Goal: Task Accomplishment & Management: Manage account settings

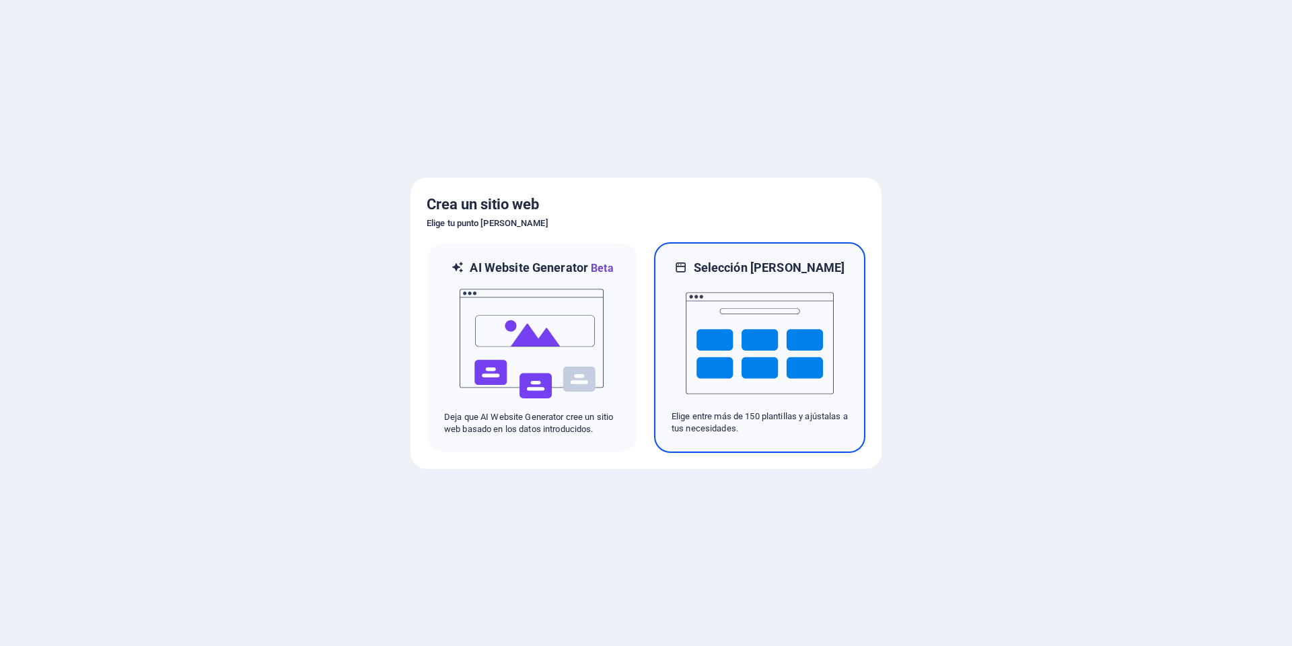
click at [709, 276] on img at bounding box center [760, 343] width 148 height 135
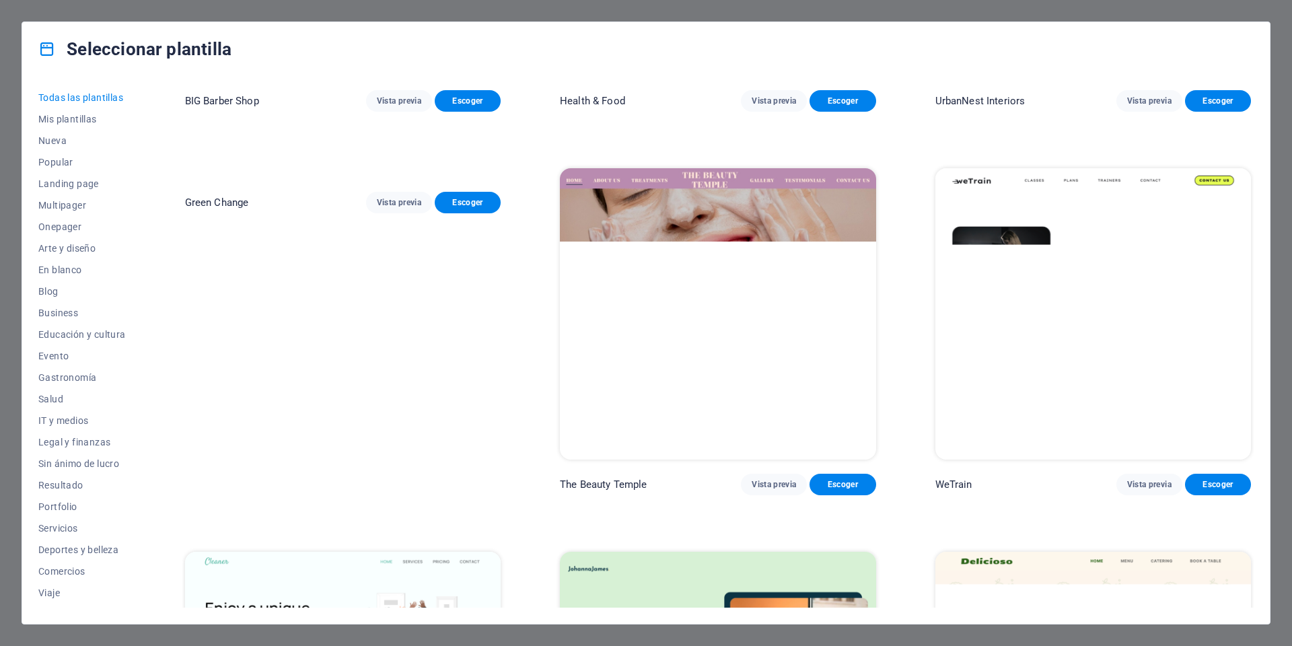
scroll to position [2287, 0]
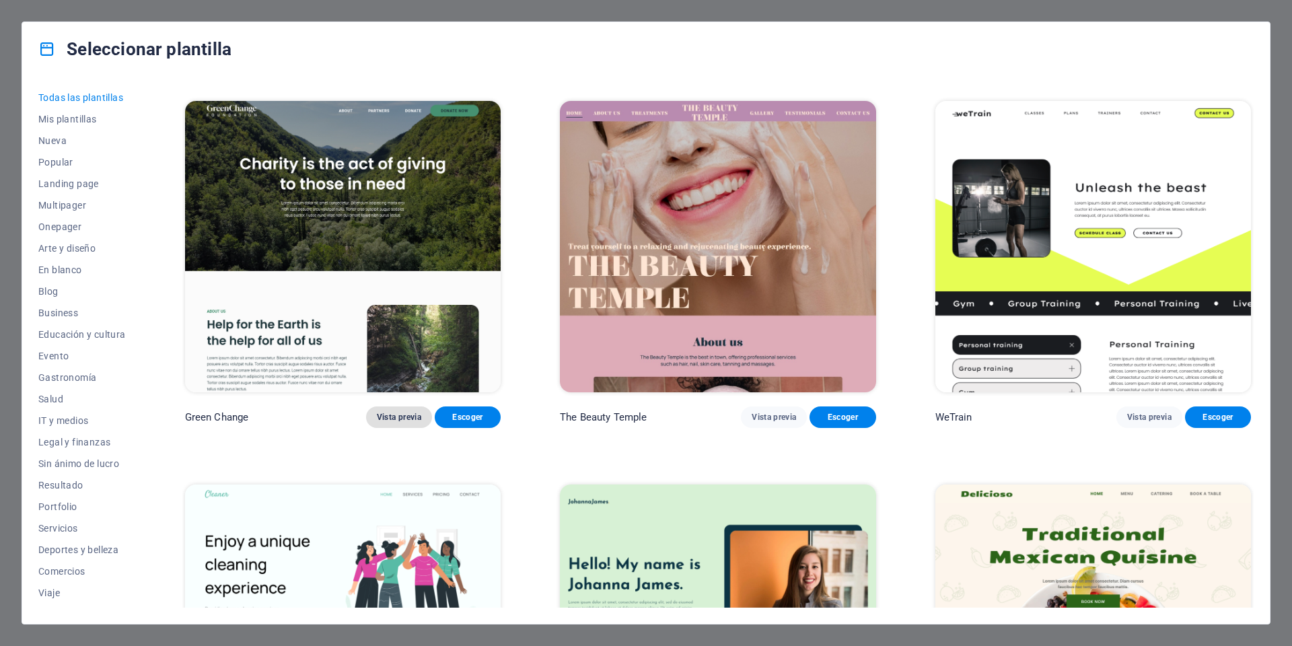
click at [409, 412] on span "Vista previa" at bounding box center [399, 417] width 44 height 11
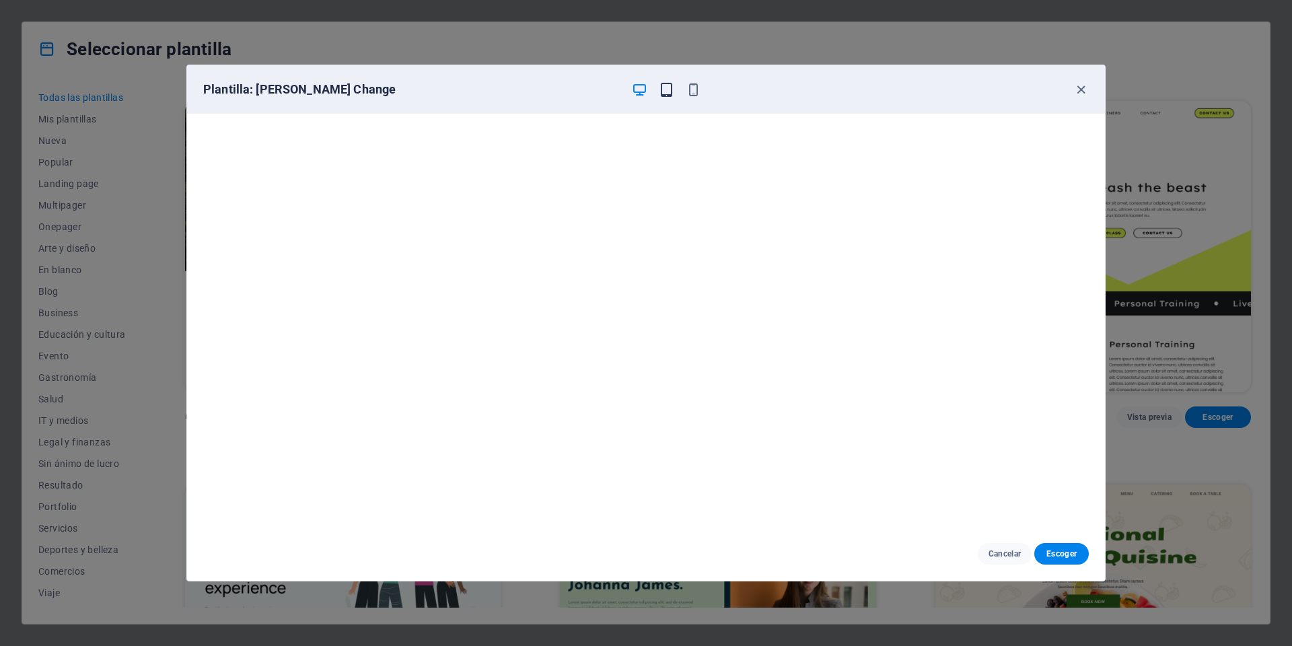
click at [667, 89] on icon "button" at bounding box center [666, 89] width 15 height 15
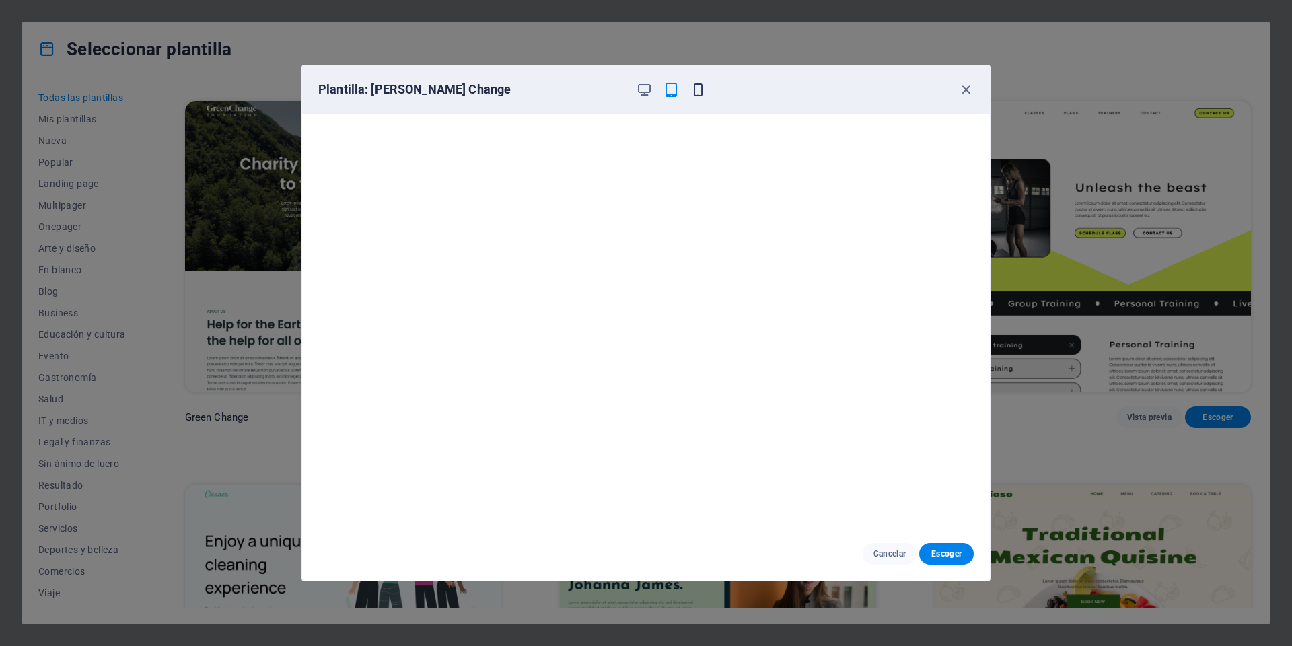
click at [697, 88] on icon "button" at bounding box center [697, 89] width 15 height 15
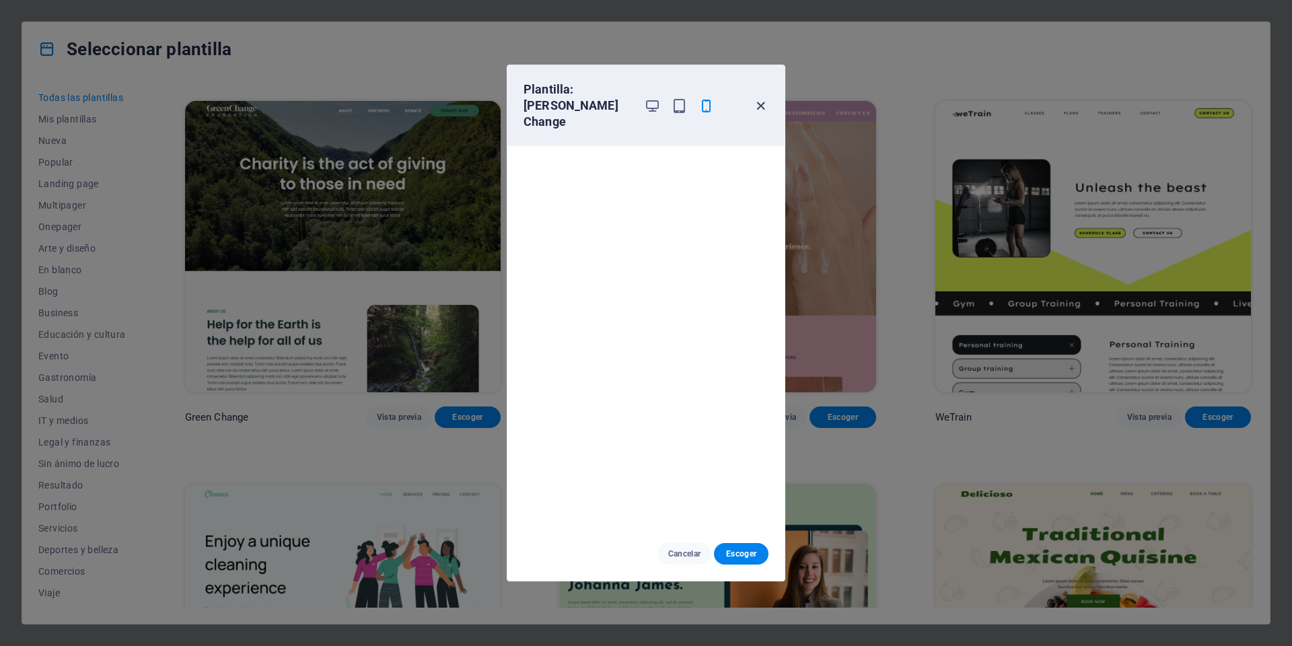
click at [760, 98] on icon "button" at bounding box center [760, 105] width 15 height 15
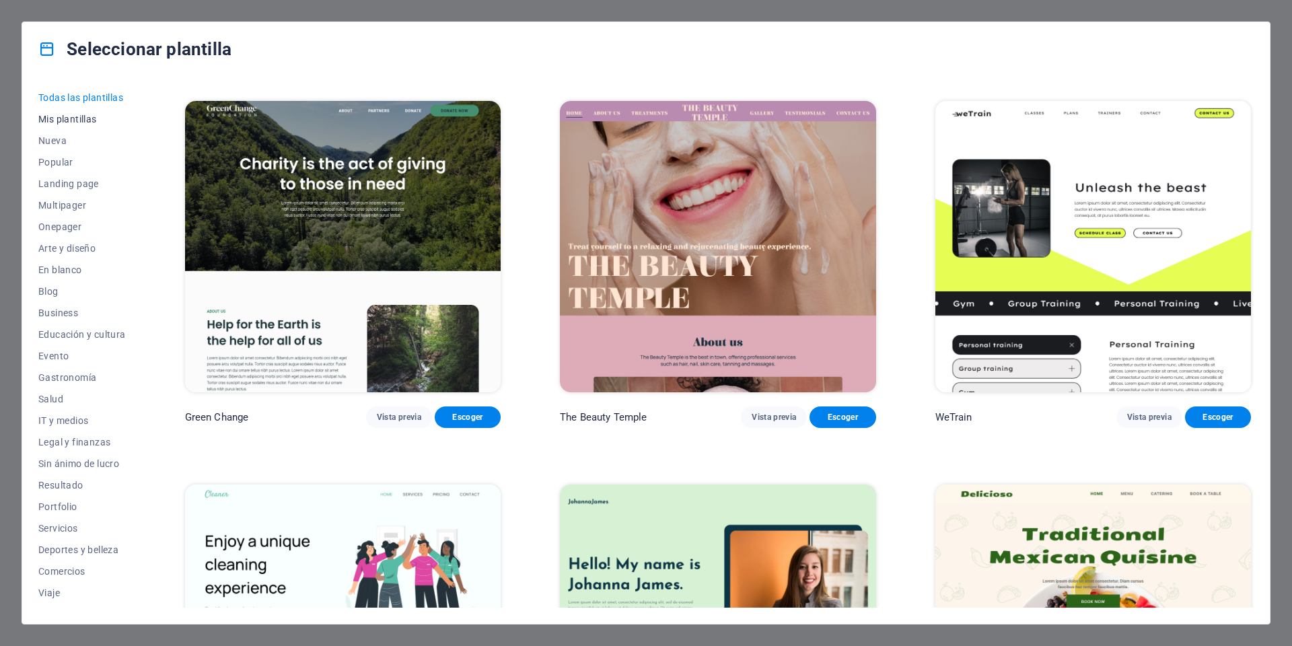
click at [87, 120] on span "Mis plantillas" at bounding box center [81, 119] width 87 height 11
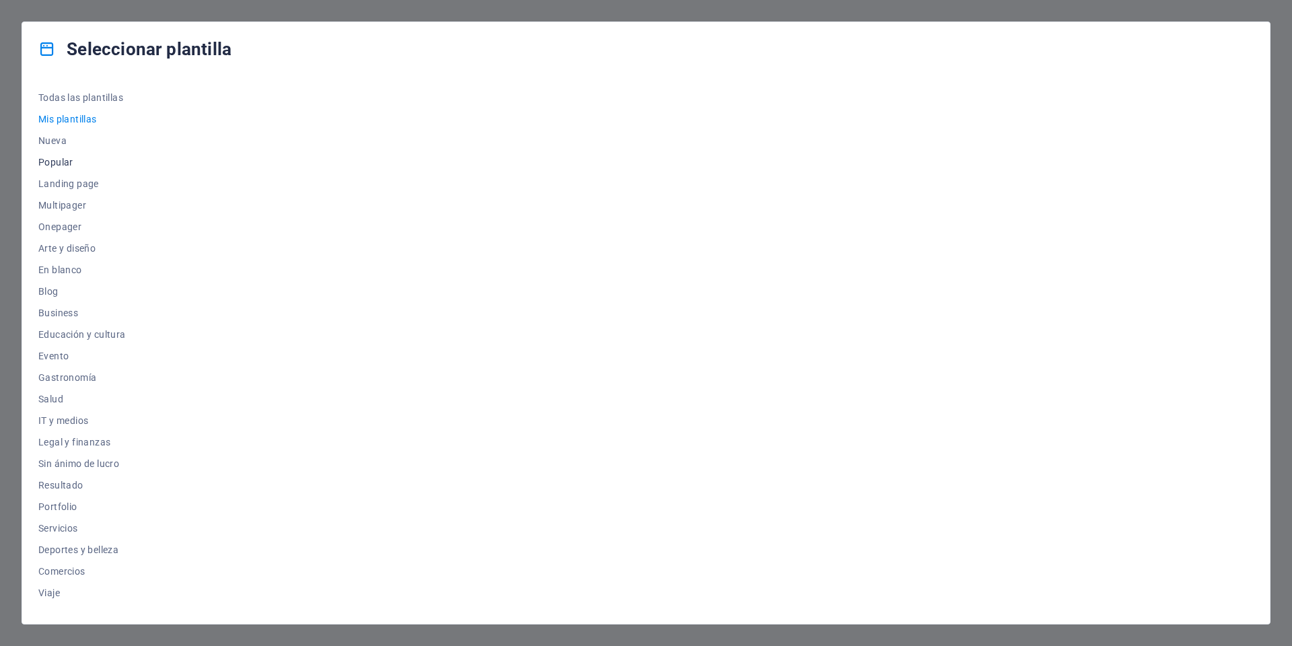
click at [64, 163] on span "Popular" at bounding box center [81, 162] width 87 height 11
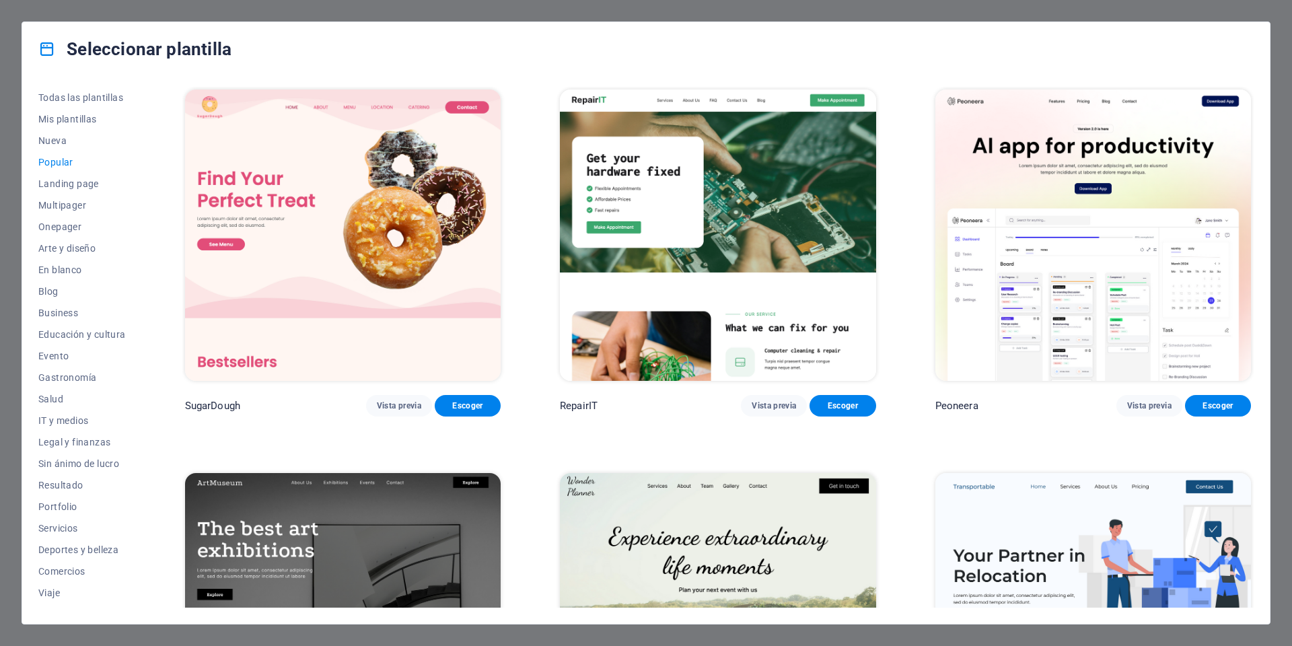
click at [760, 170] on img at bounding box center [718, 234] width 316 height 291
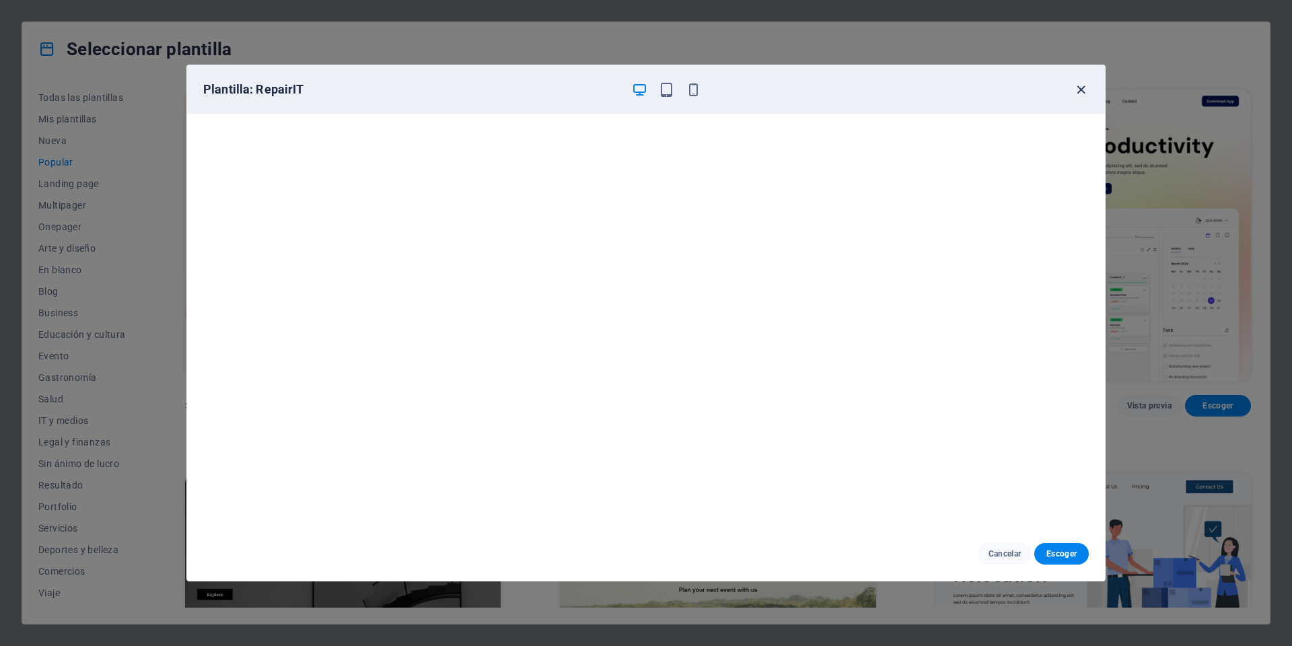
click at [1082, 85] on icon "button" at bounding box center [1080, 89] width 15 height 15
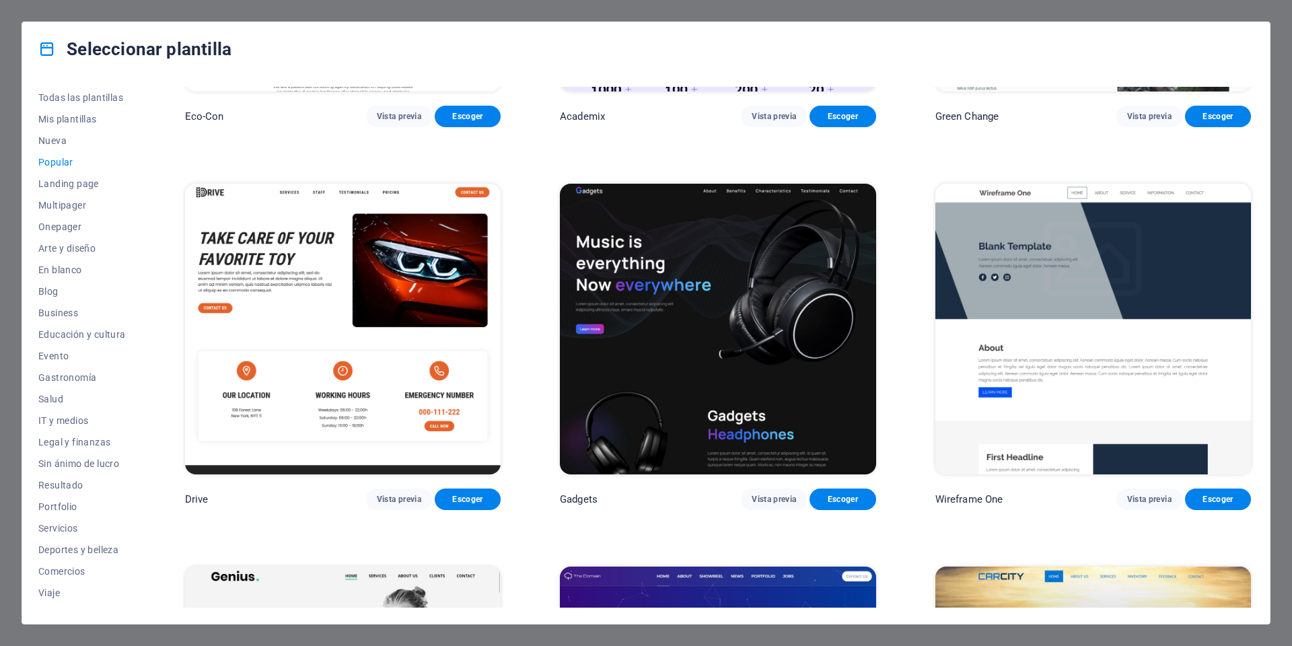
scroll to position [1076, 0]
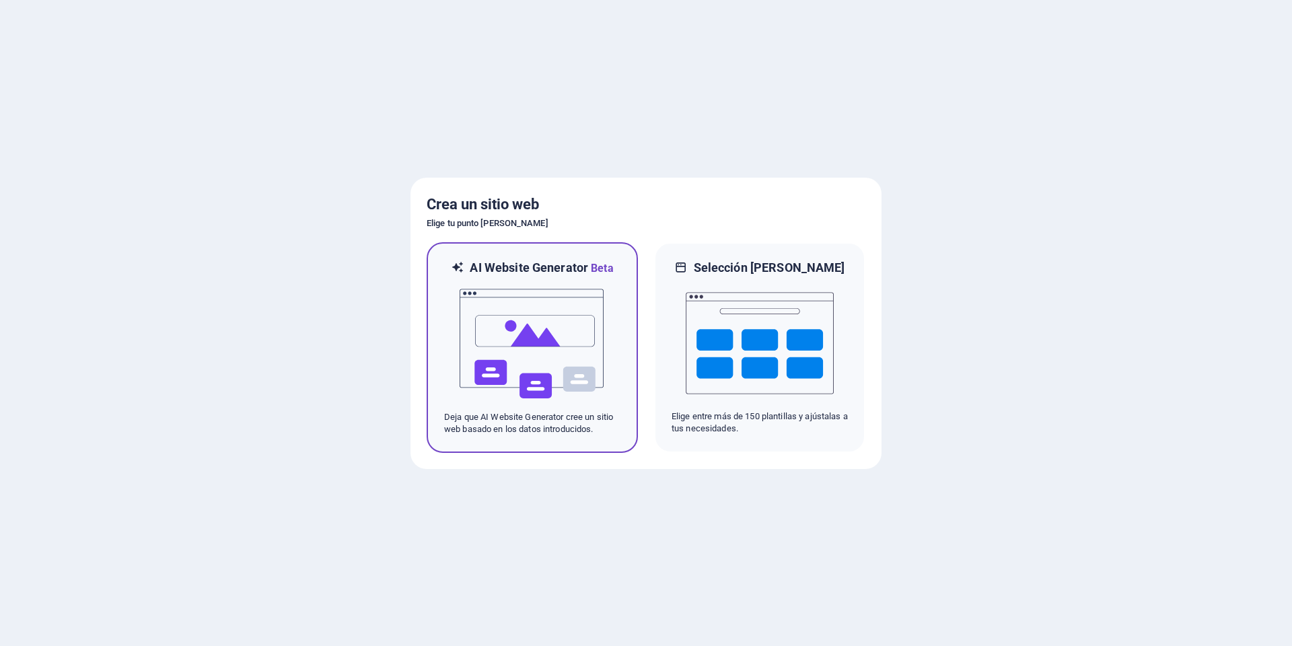
click at [570, 296] on img at bounding box center [532, 343] width 148 height 135
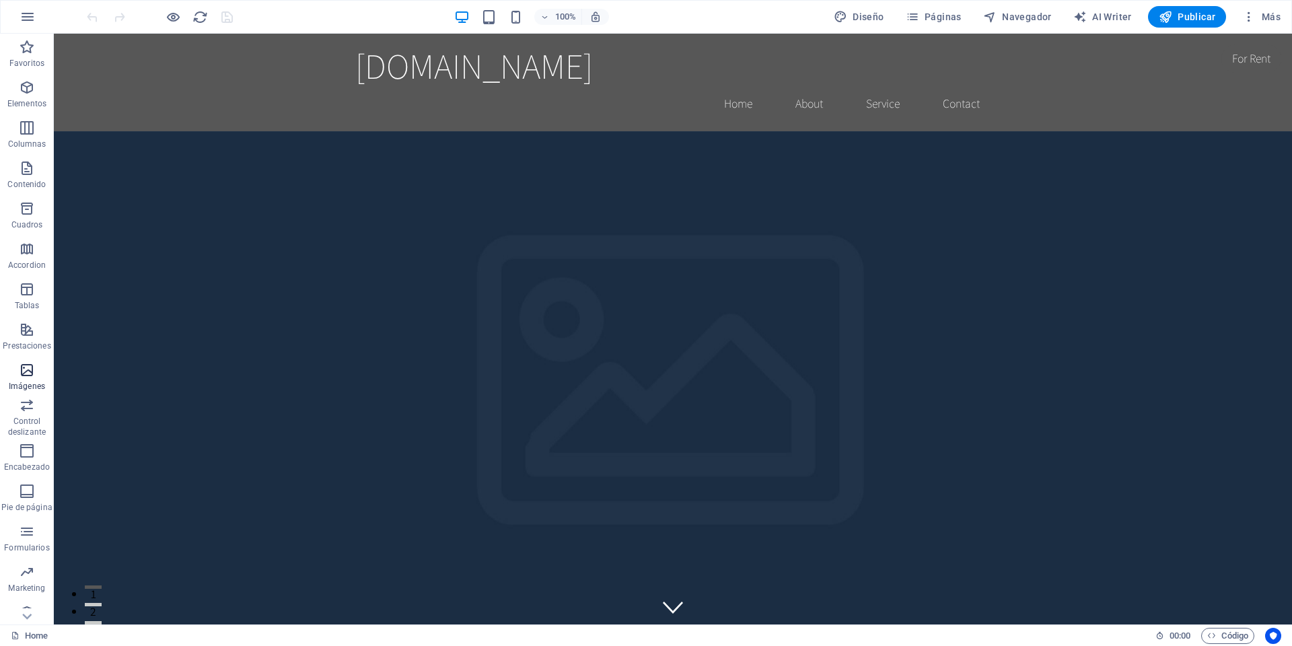
click at [32, 381] on p "Imágenes" at bounding box center [27, 386] width 36 height 11
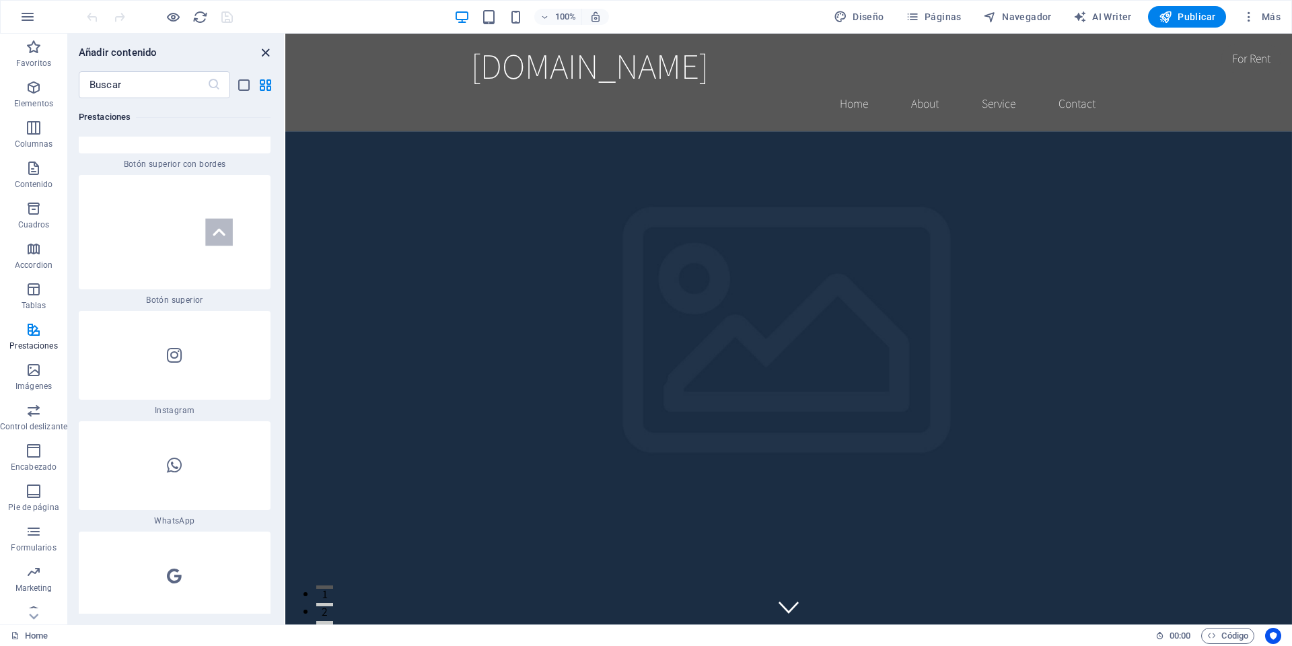
scroll to position [12952, 0]
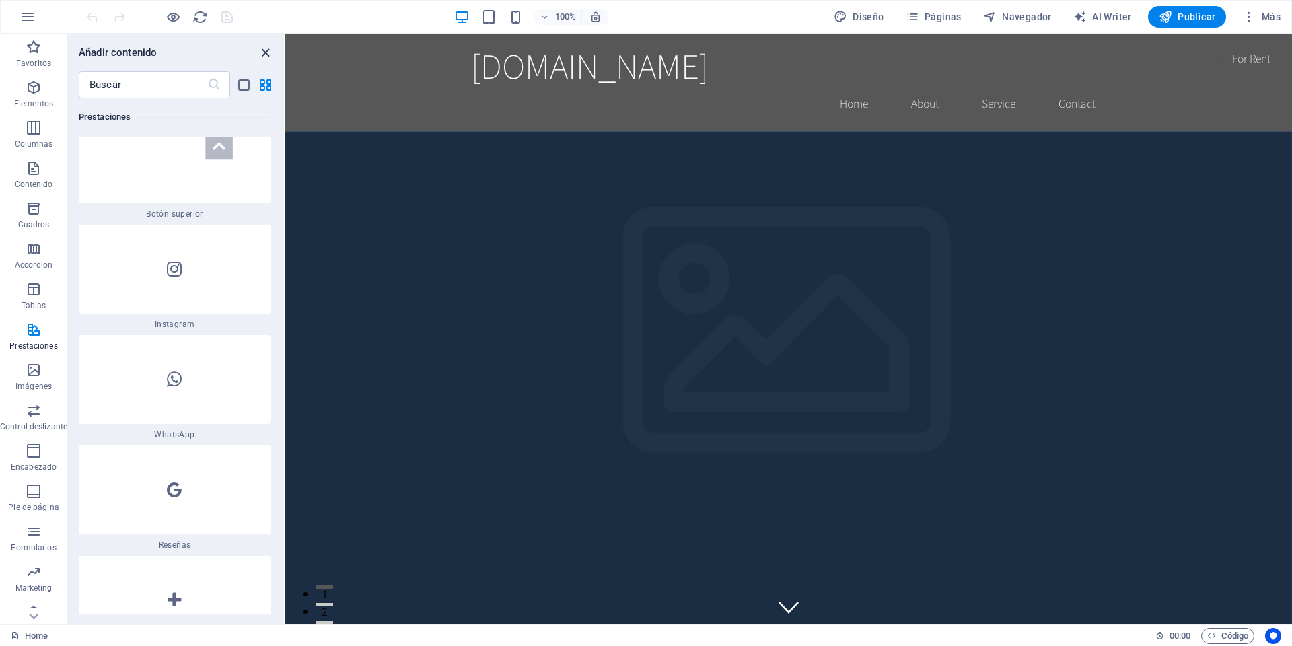
click at [264, 58] on icon "close panel" at bounding box center [265, 52] width 15 height 15
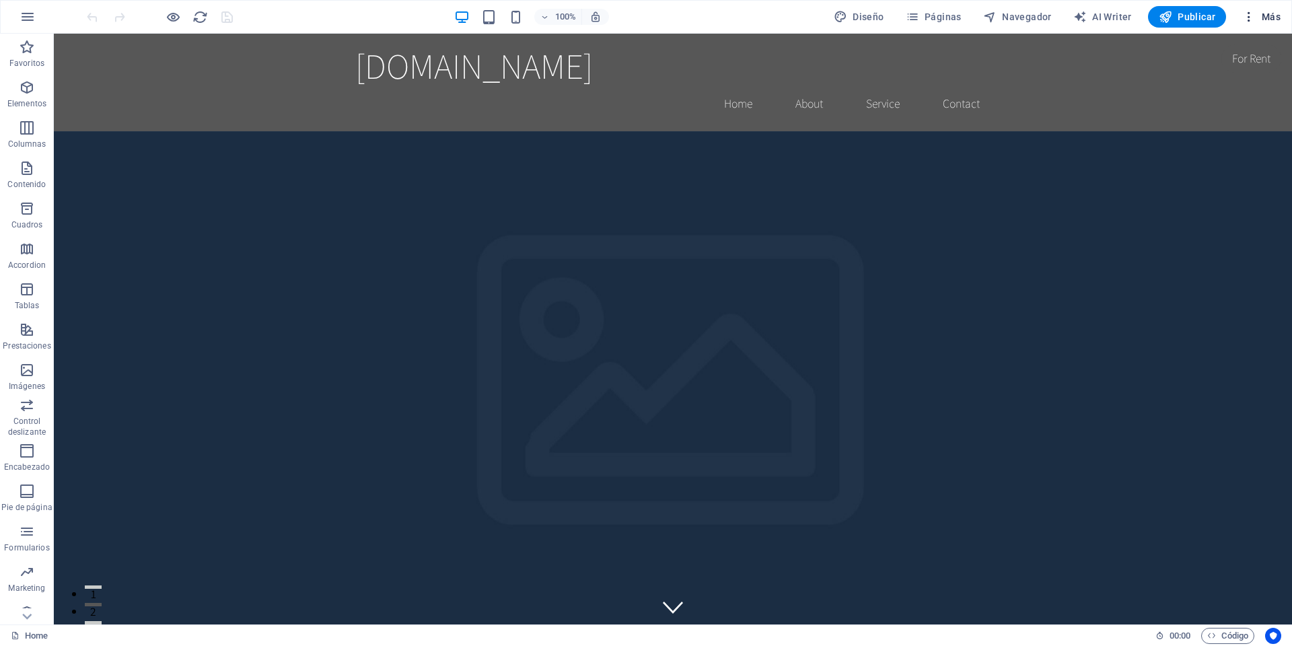
click at [1251, 20] on icon "button" at bounding box center [1248, 16] width 13 height 13
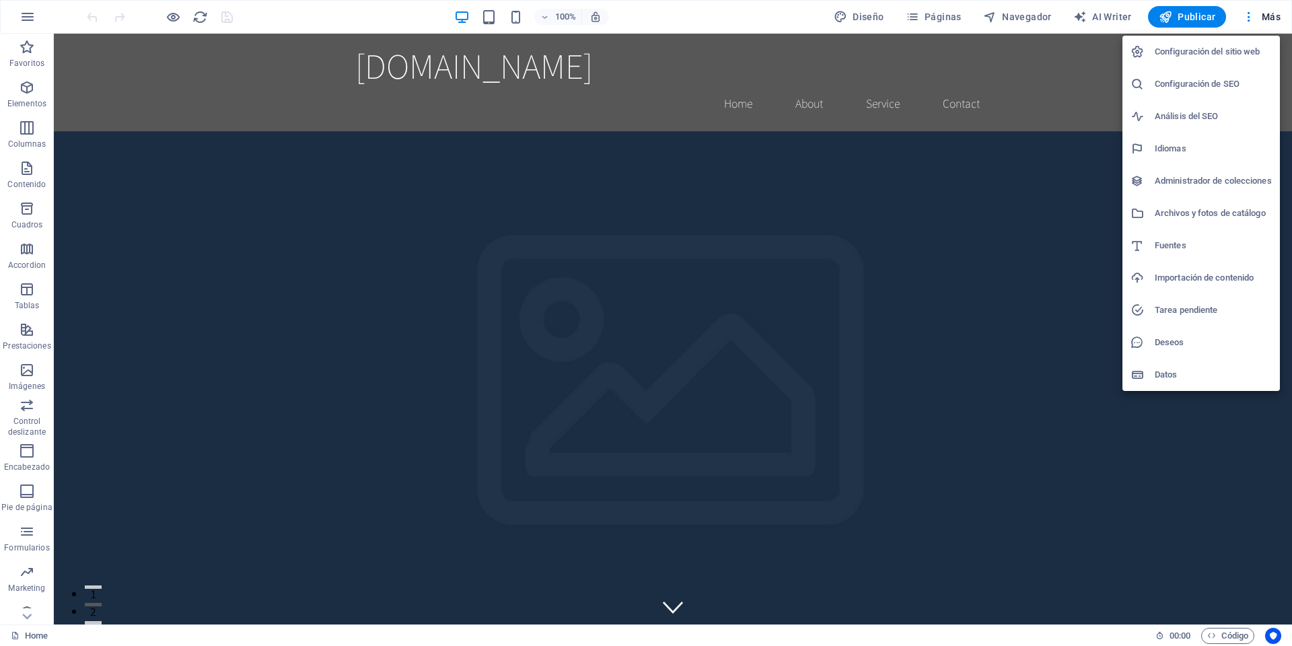
click at [1191, 51] on h6 "Configuración del sitio web" at bounding box center [1212, 52] width 117 height 16
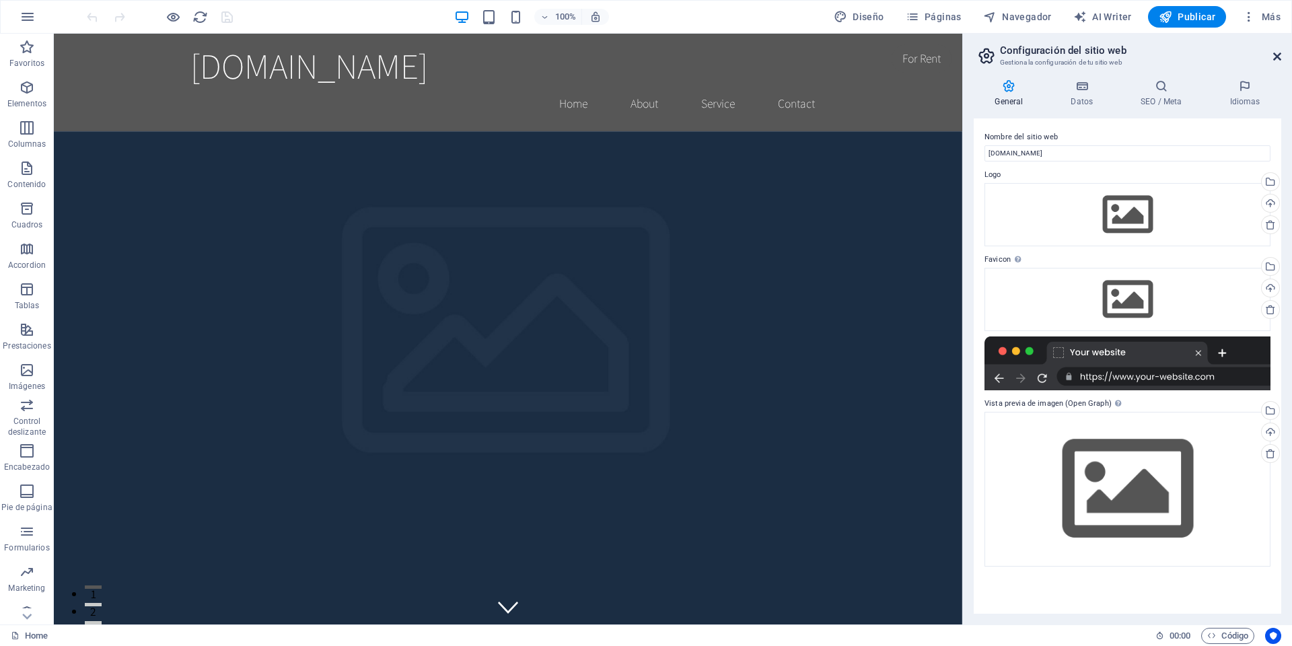
click at [1275, 53] on icon at bounding box center [1277, 56] width 8 height 11
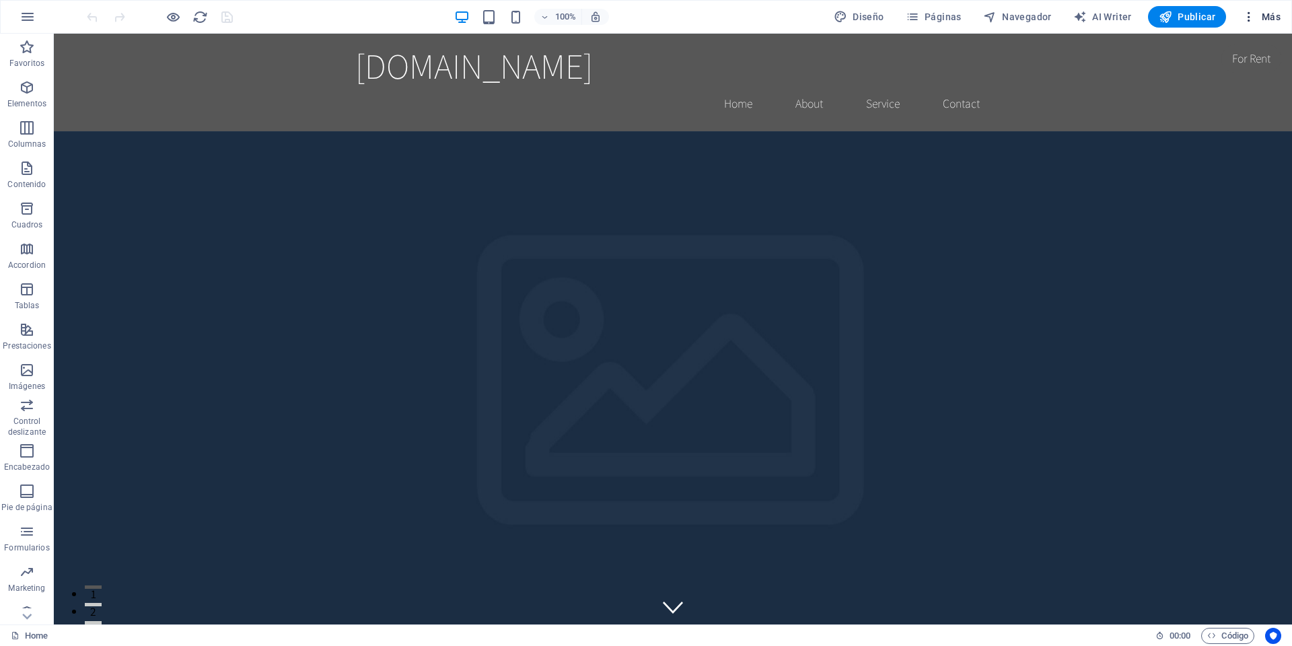
click at [1251, 19] on icon "button" at bounding box center [1248, 16] width 13 height 13
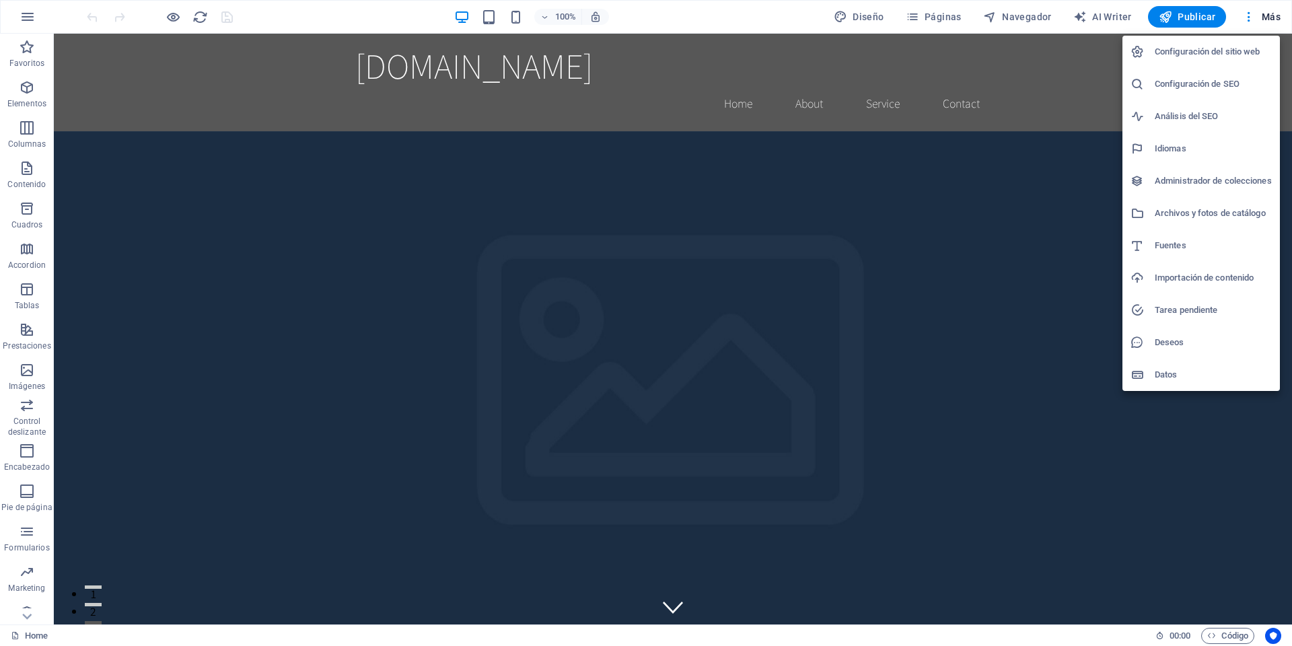
click at [939, 14] on div at bounding box center [646, 323] width 1292 height 646
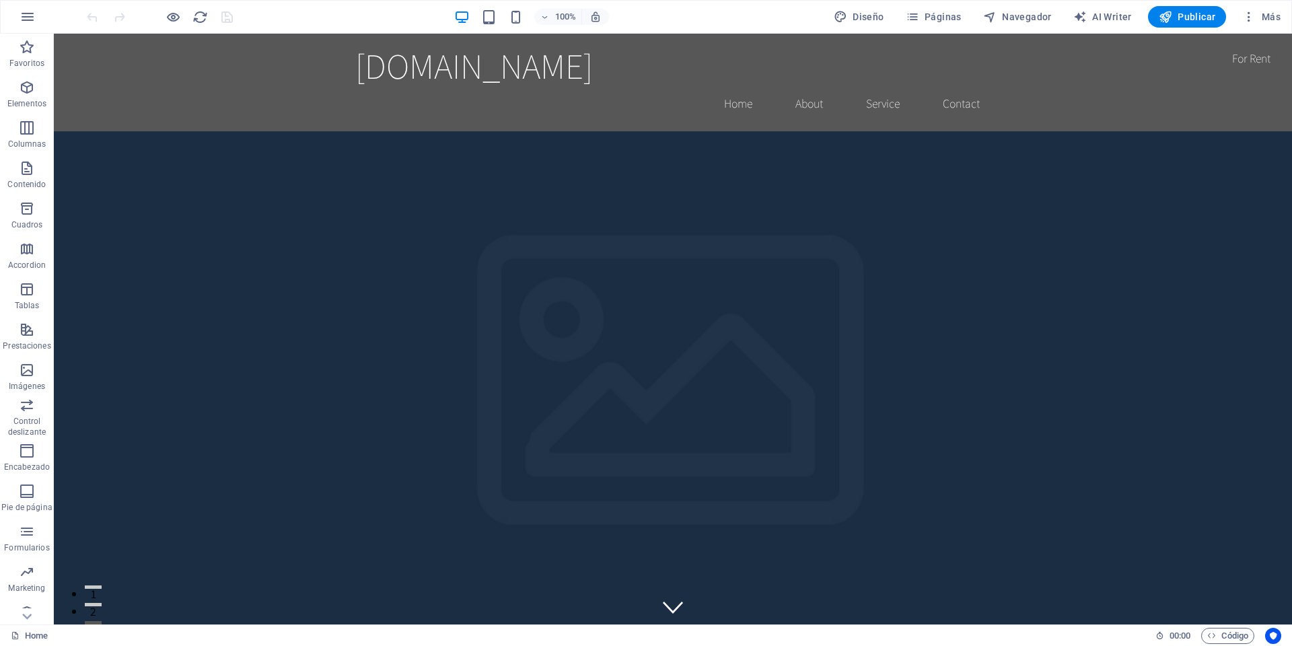
click at [934, 17] on span "Páginas" at bounding box center [934, 16] width 56 height 13
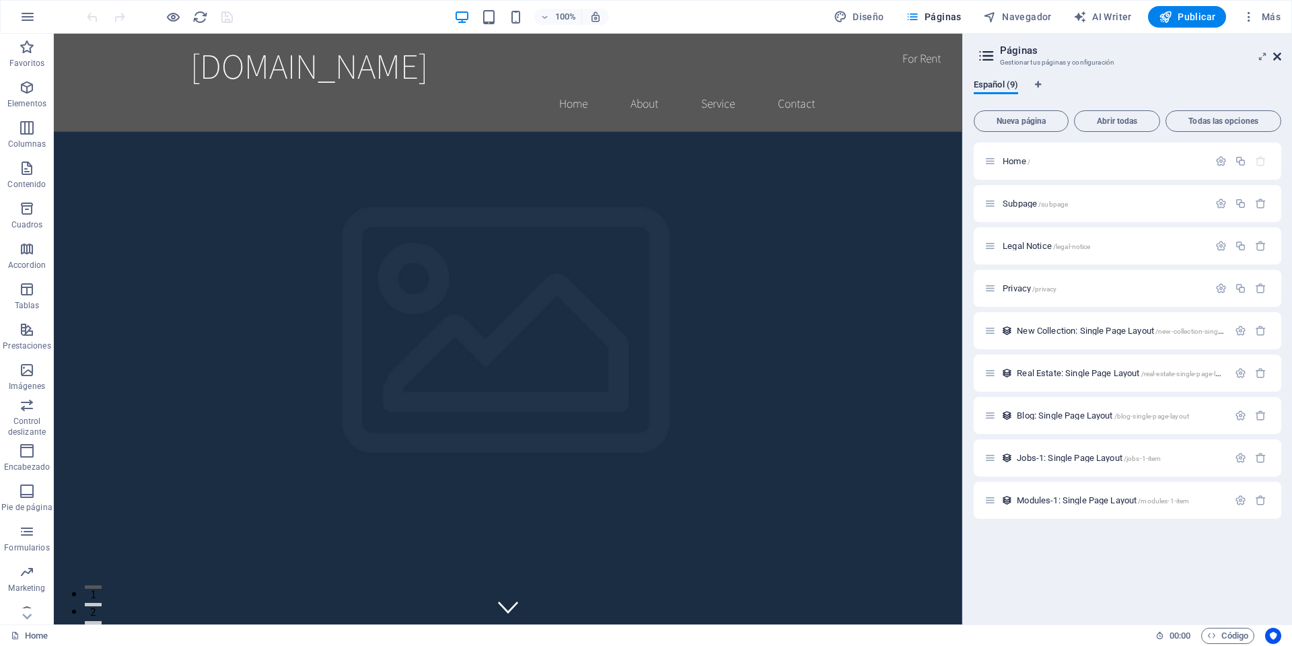
drag, startPoint x: 1276, startPoint y: 54, endPoint x: 1191, endPoint y: 15, distance: 94.2
click at [1276, 54] on icon at bounding box center [1277, 56] width 8 height 11
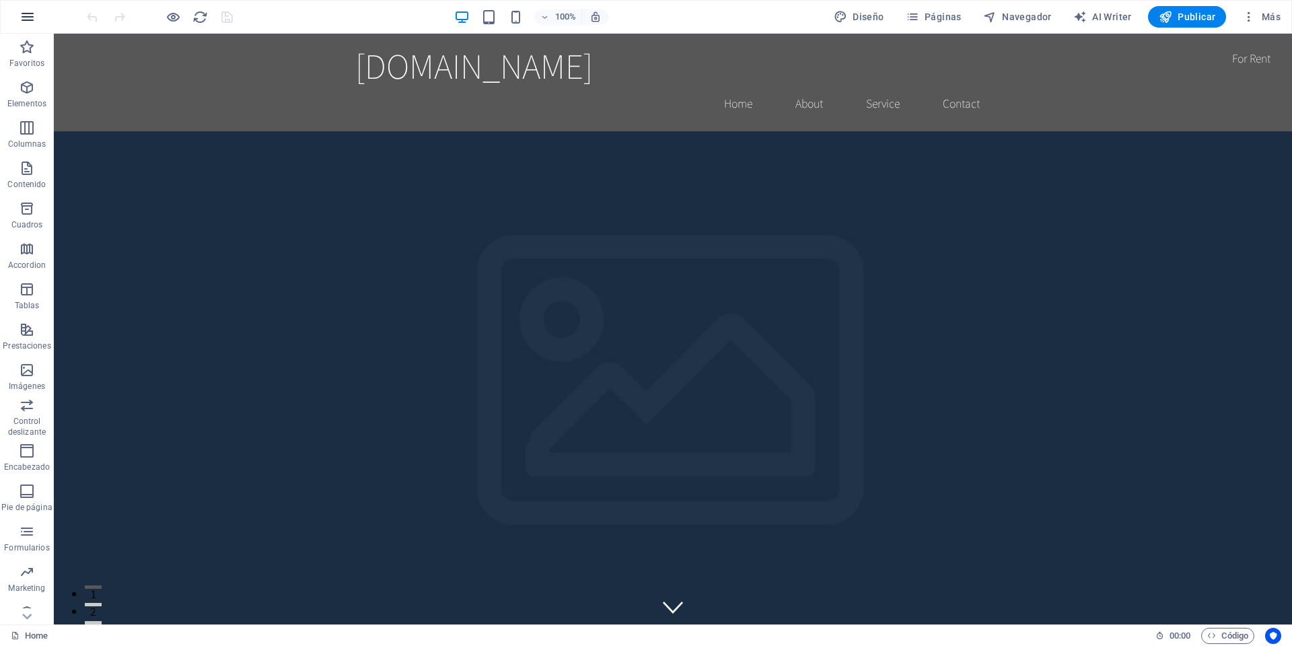
click at [22, 21] on icon "button" at bounding box center [28, 17] width 16 height 16
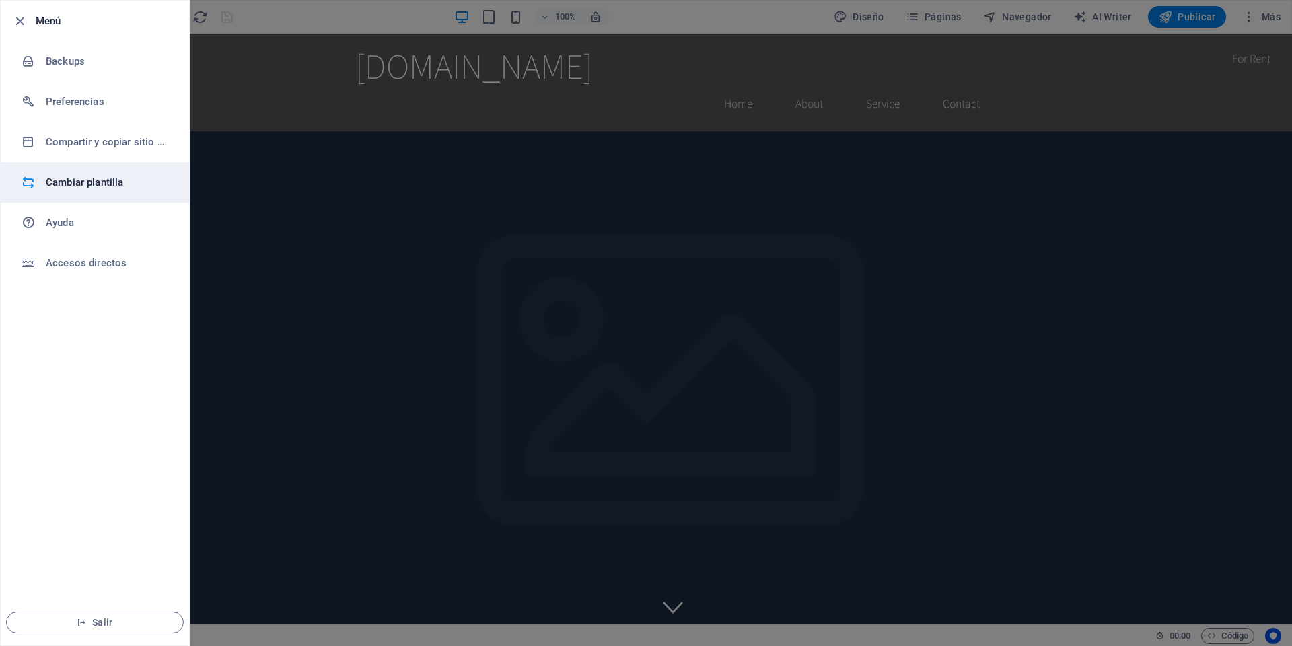
click at [64, 179] on h6 "Cambiar plantilla" at bounding box center [108, 182] width 124 height 16
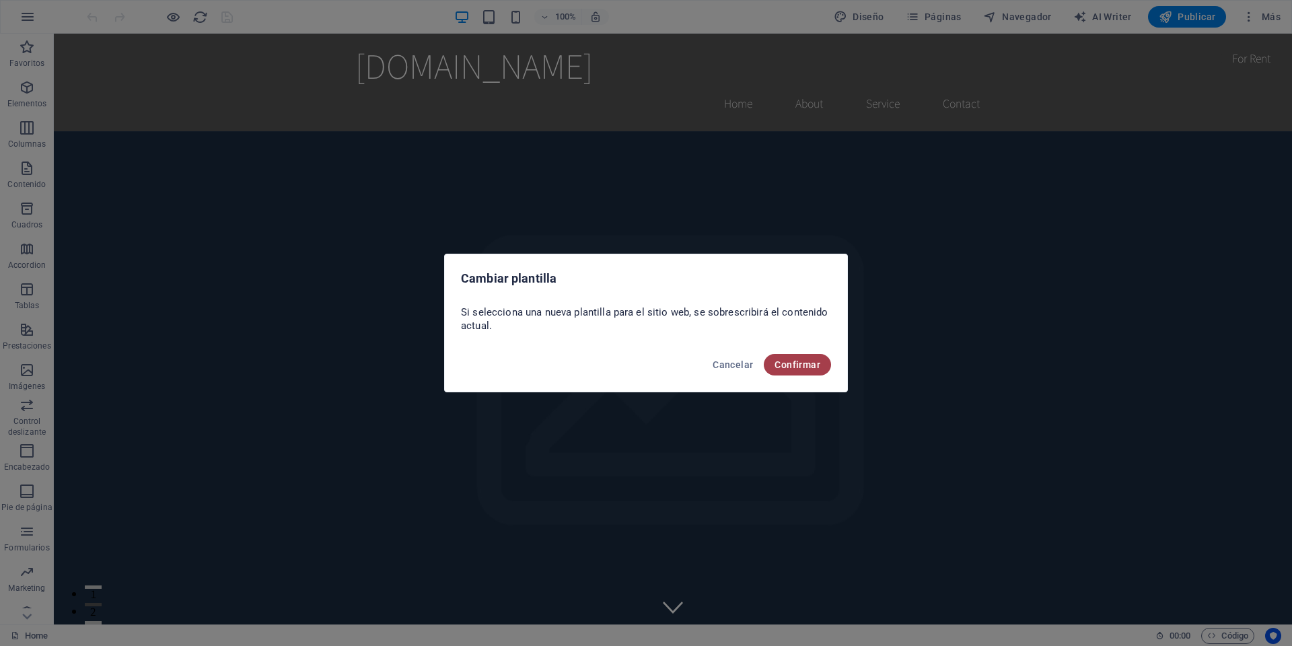
click at [792, 360] on span "Confirmar" at bounding box center [797, 364] width 46 height 11
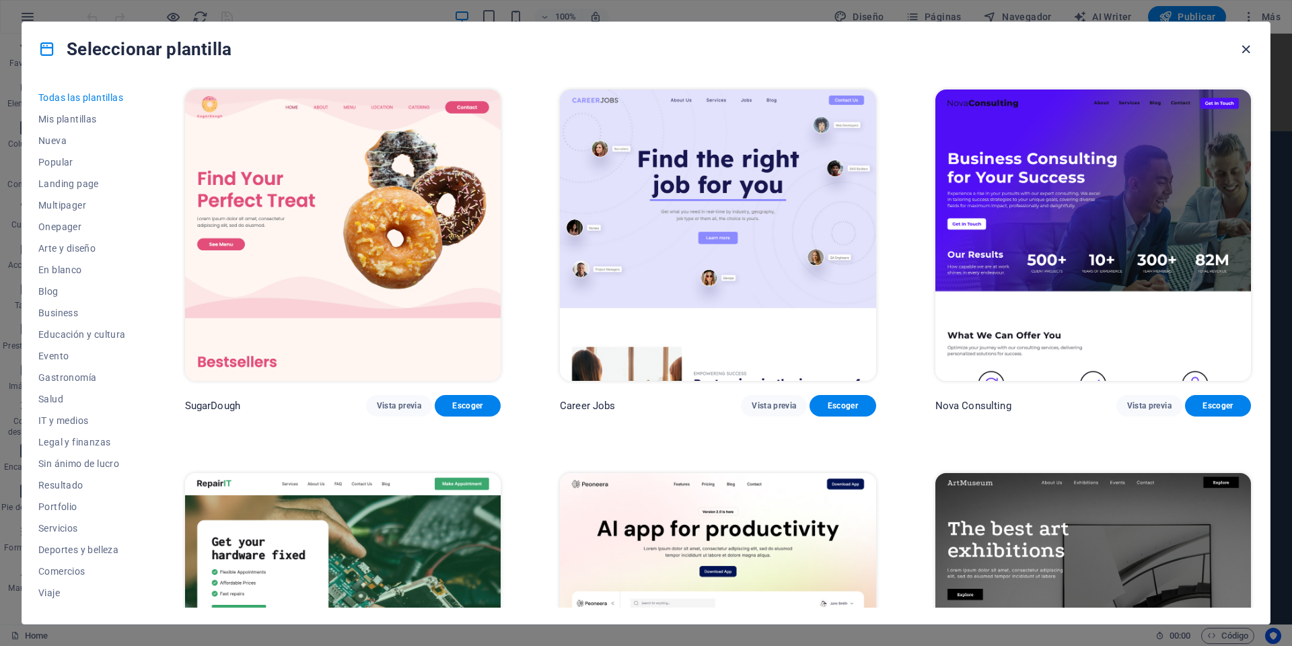
drag, startPoint x: 1241, startPoint y: 52, endPoint x: 729, endPoint y: 24, distance: 512.7
click at [1241, 52] on icon "button" at bounding box center [1245, 49] width 15 height 15
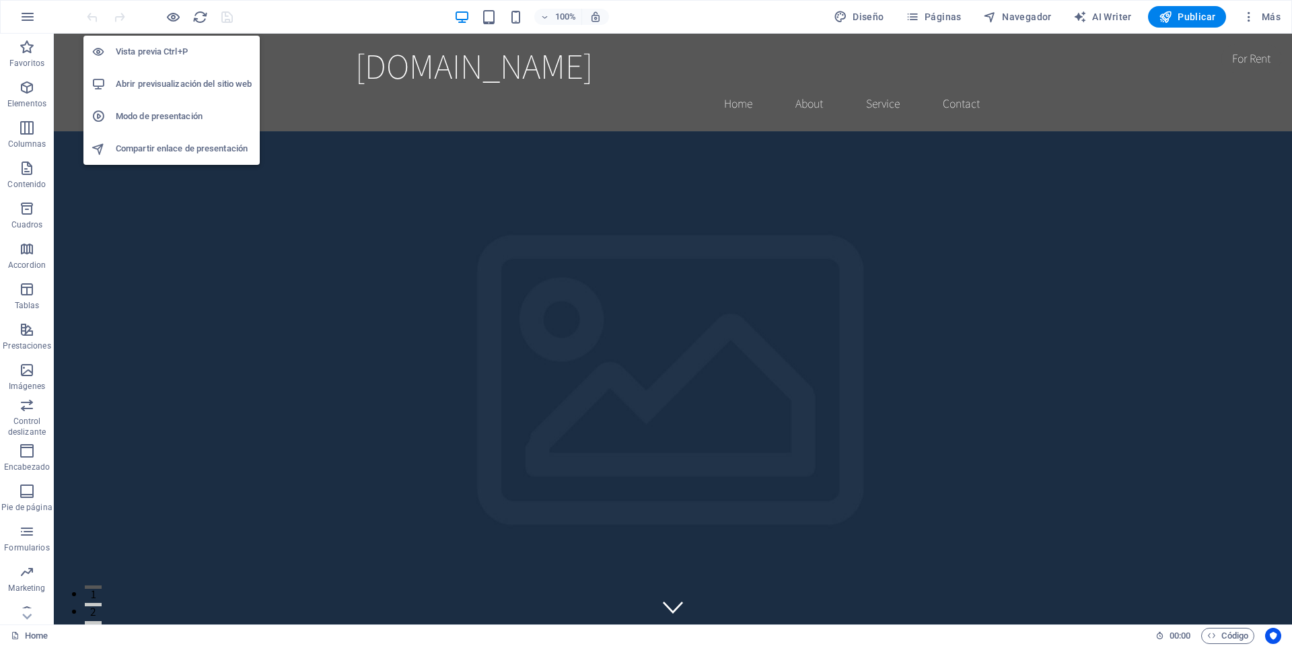
click at [209, 81] on h6 "Abrir previsualización del sitio web" at bounding box center [184, 84] width 136 height 16
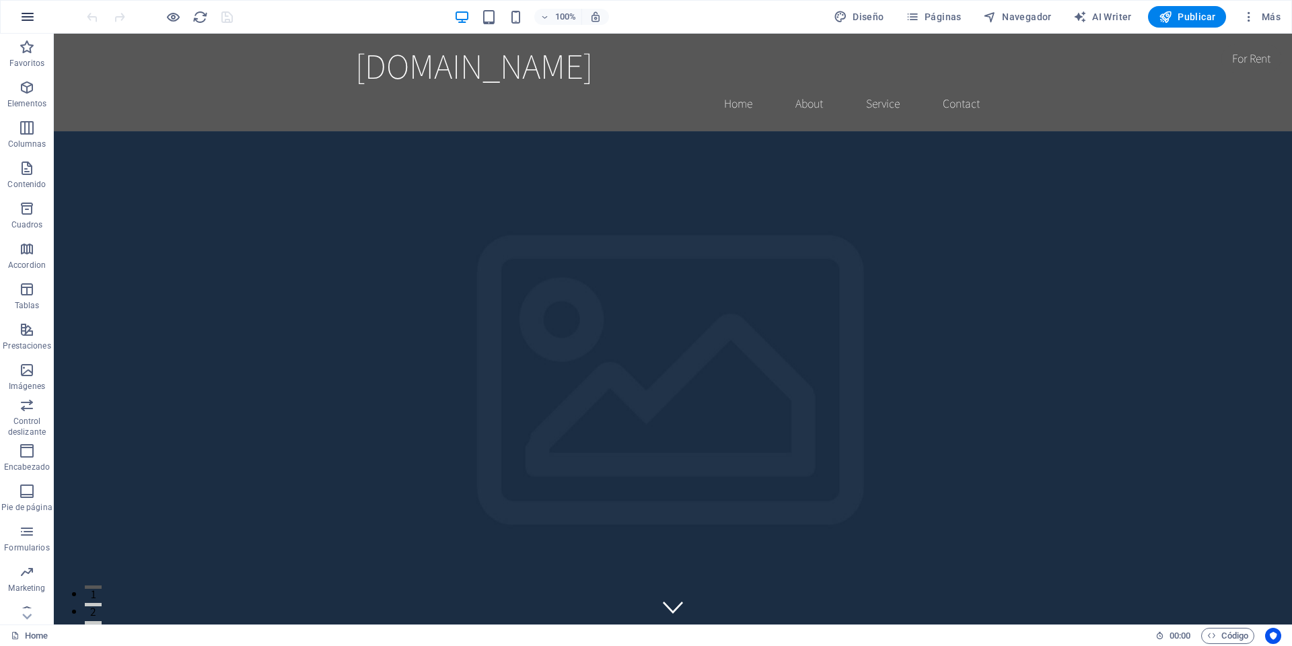
click at [30, 18] on icon "button" at bounding box center [28, 17] width 16 height 16
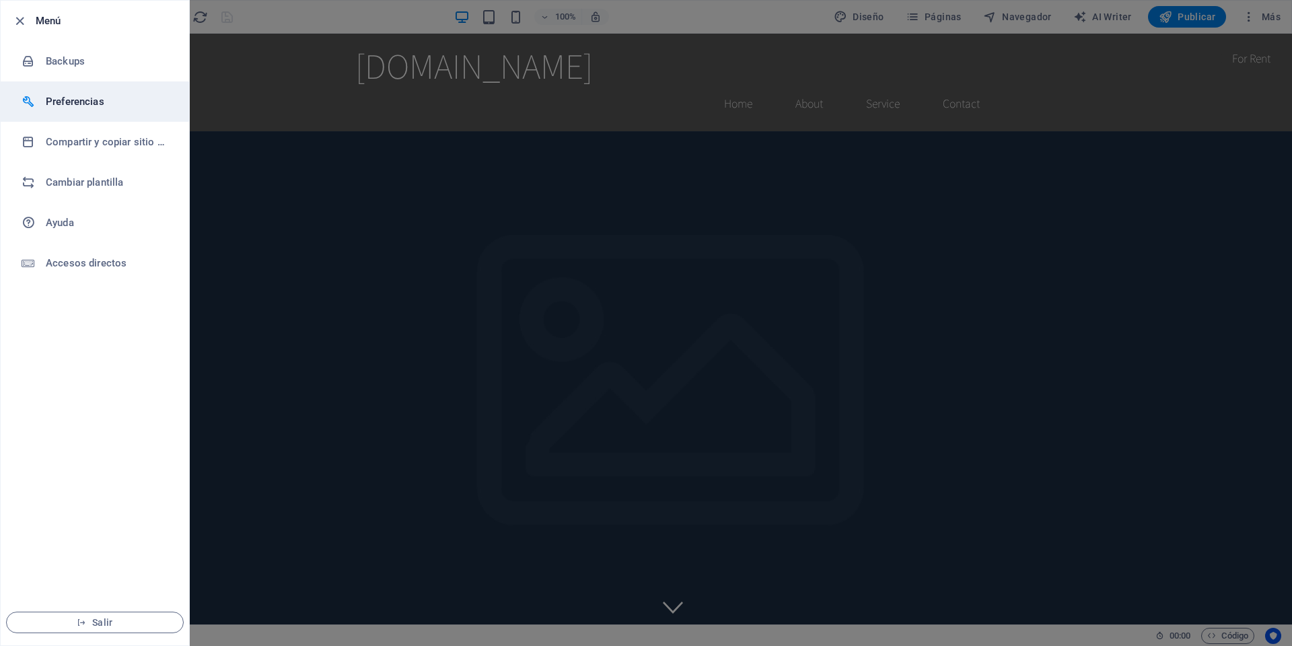
click at [87, 91] on li "Preferencias" at bounding box center [95, 101] width 188 height 40
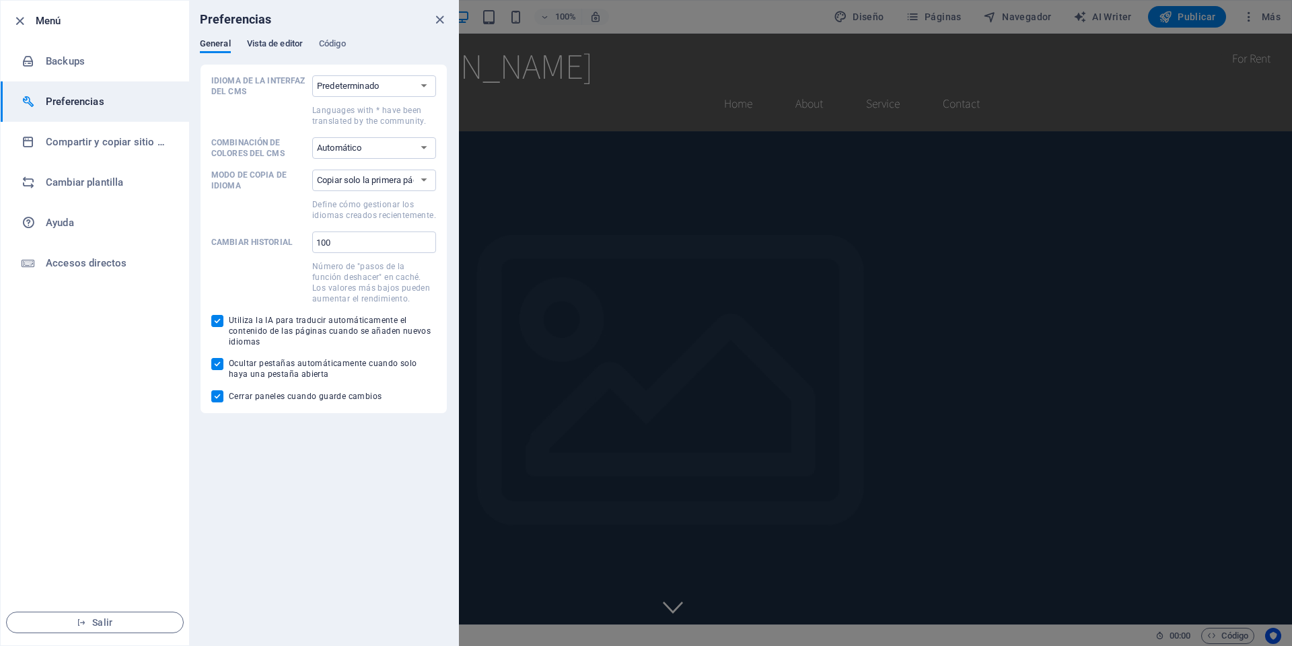
click at [264, 48] on span "Vista de editor" at bounding box center [275, 45] width 56 height 19
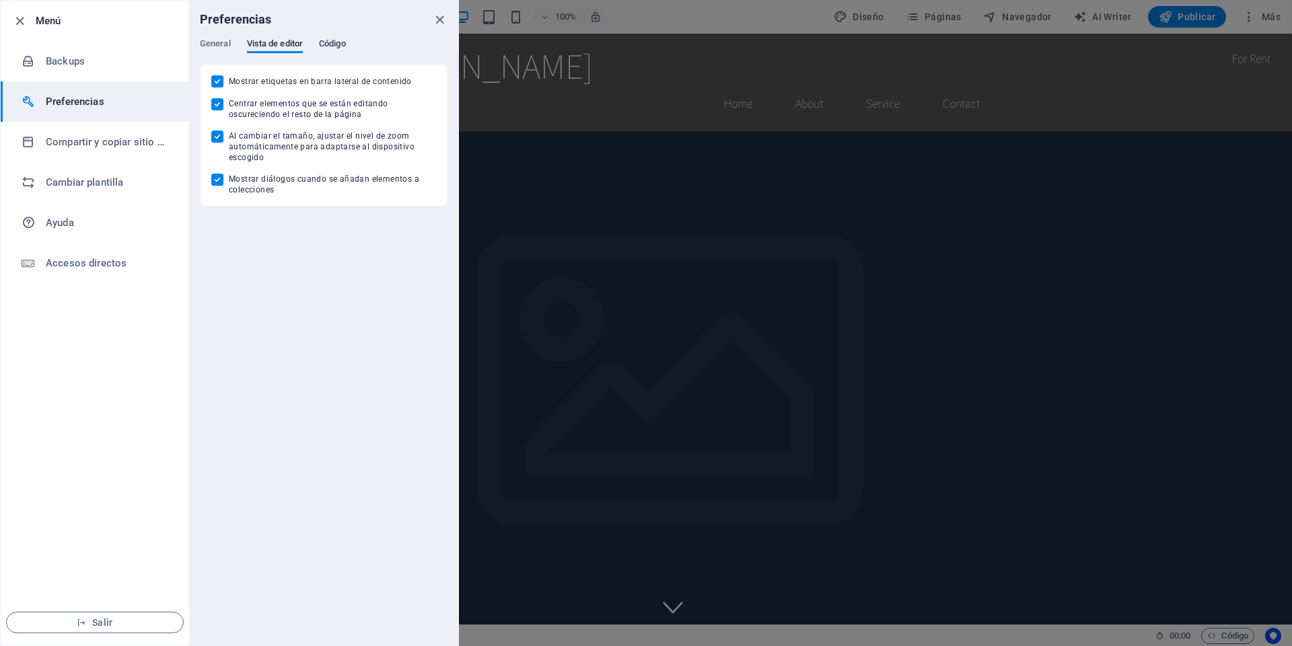
click at [344, 44] on span "Código" at bounding box center [332, 45] width 27 height 19
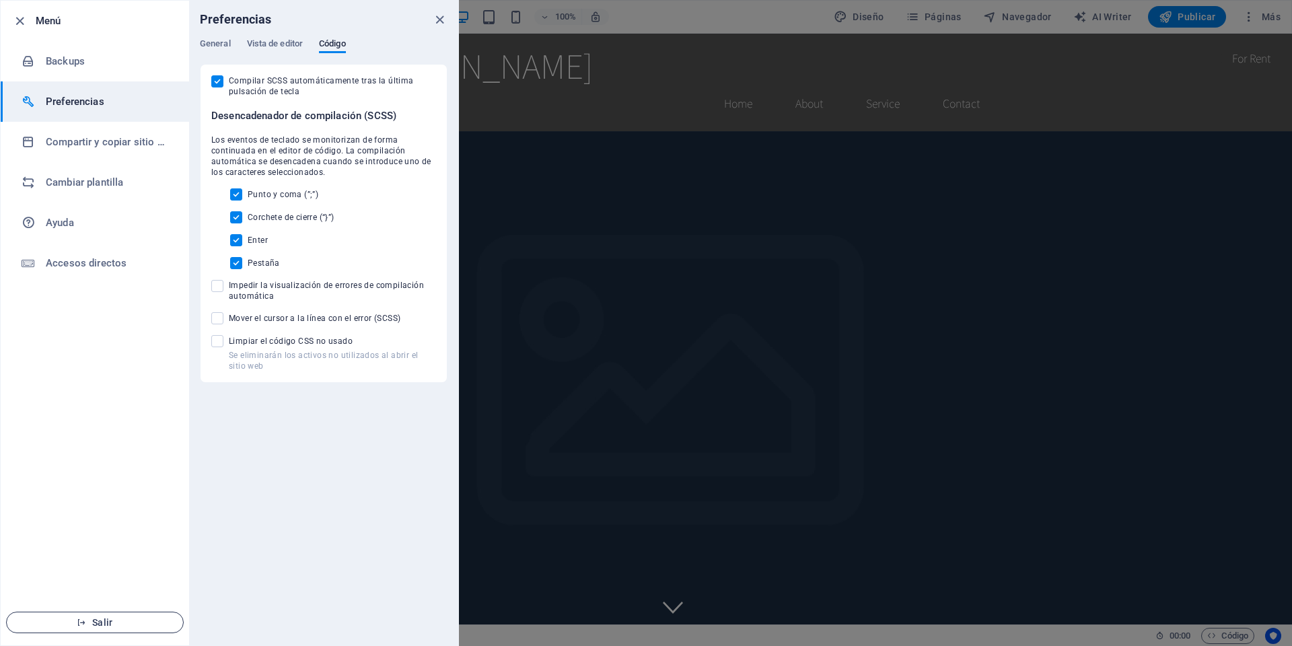
click at [110, 623] on span "Salir" at bounding box center [94, 622] width 155 height 11
